Goal: Information Seeking & Learning: Find contact information

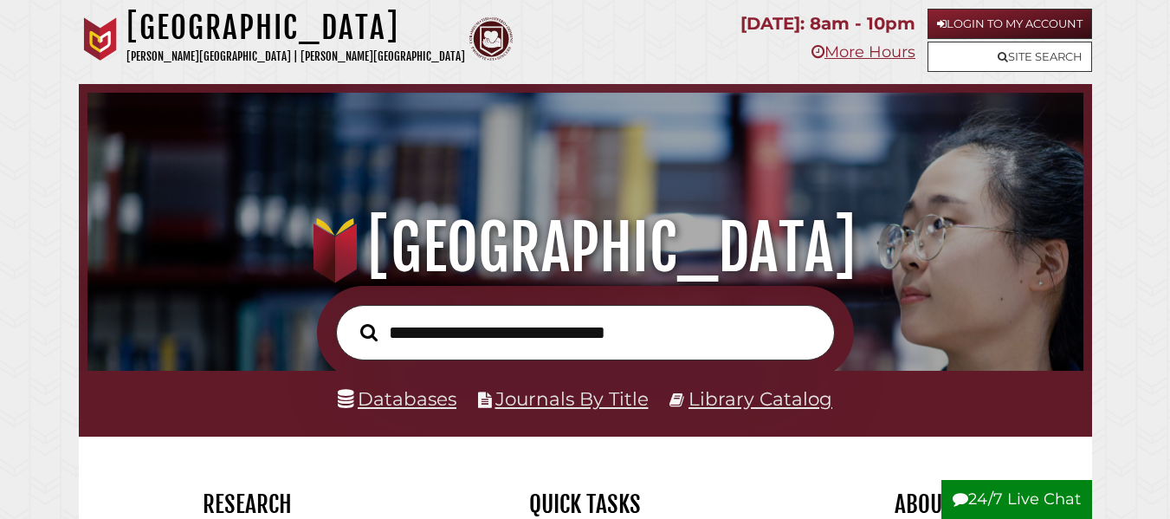
scroll to position [329, 987]
click at [876, 55] on link "More Hours" at bounding box center [863, 51] width 104 height 19
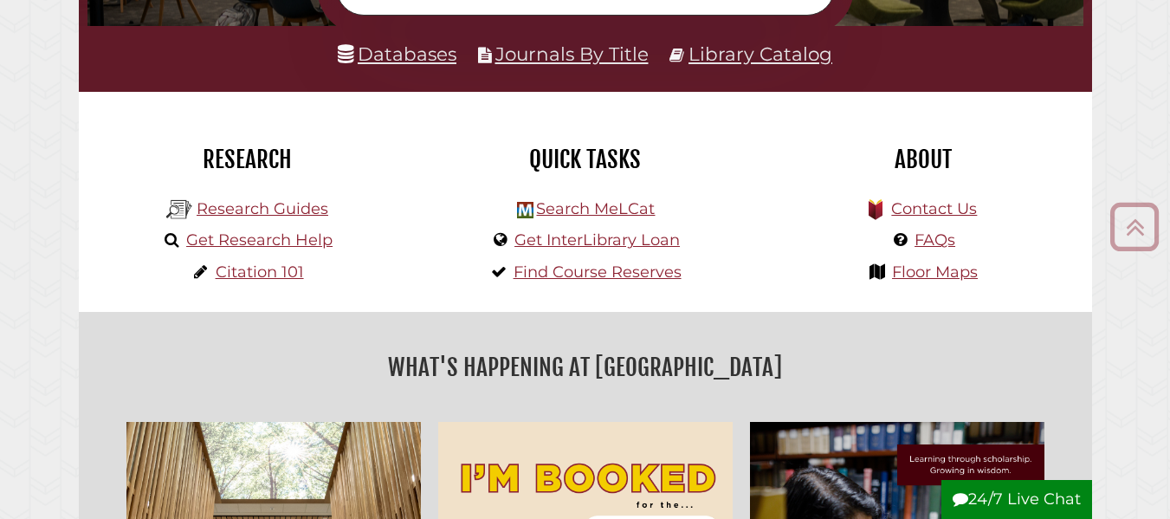
scroll to position [346, 0]
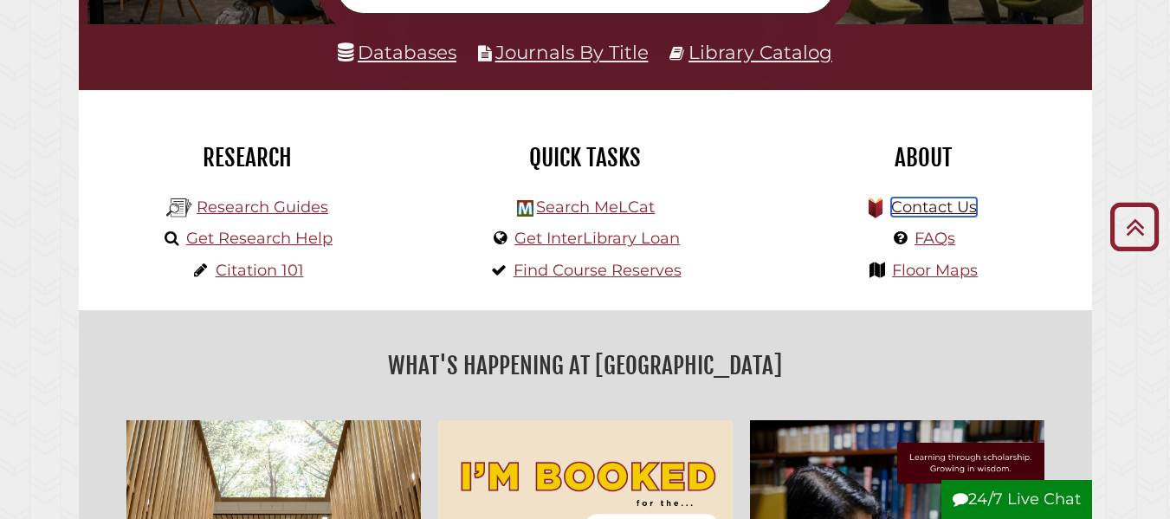
click at [951, 212] on link "Contact Us" at bounding box center [934, 206] width 86 height 19
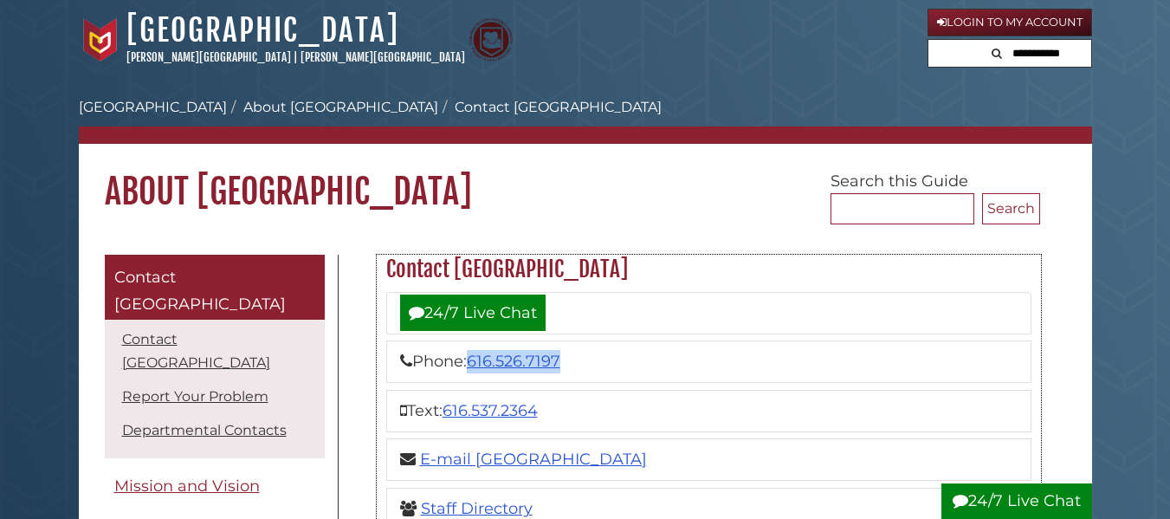
drag, startPoint x: 584, startPoint y: 364, endPoint x: 474, endPoint y: 364, distance: 109.9
click at [474, 364] on li "Phone: 616.526.7197" at bounding box center [708, 361] width 645 height 42
copy link "616.526.7197"
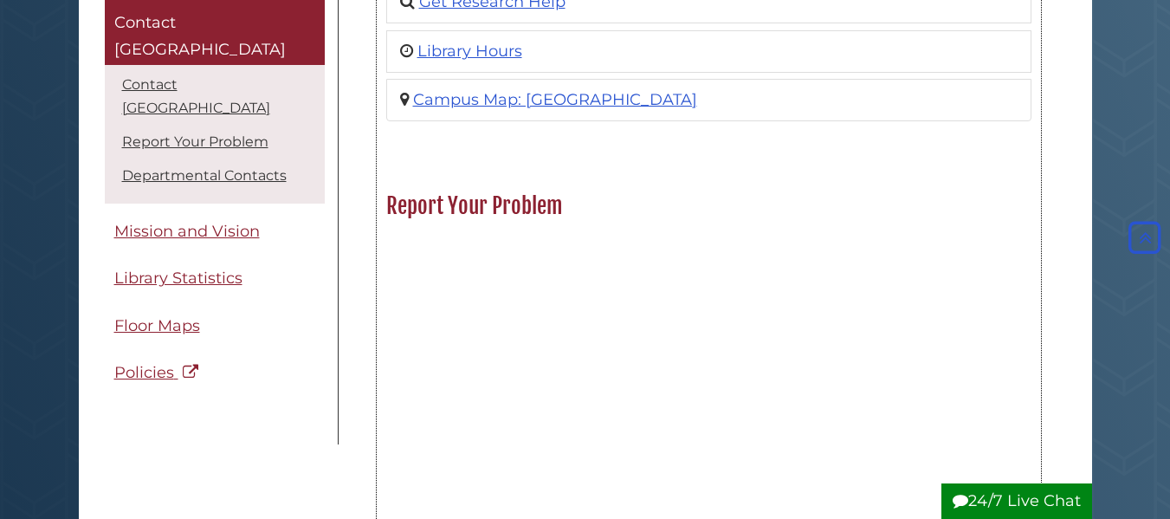
scroll to position [346, 0]
